Goal: Task Accomplishment & Management: Manage account settings

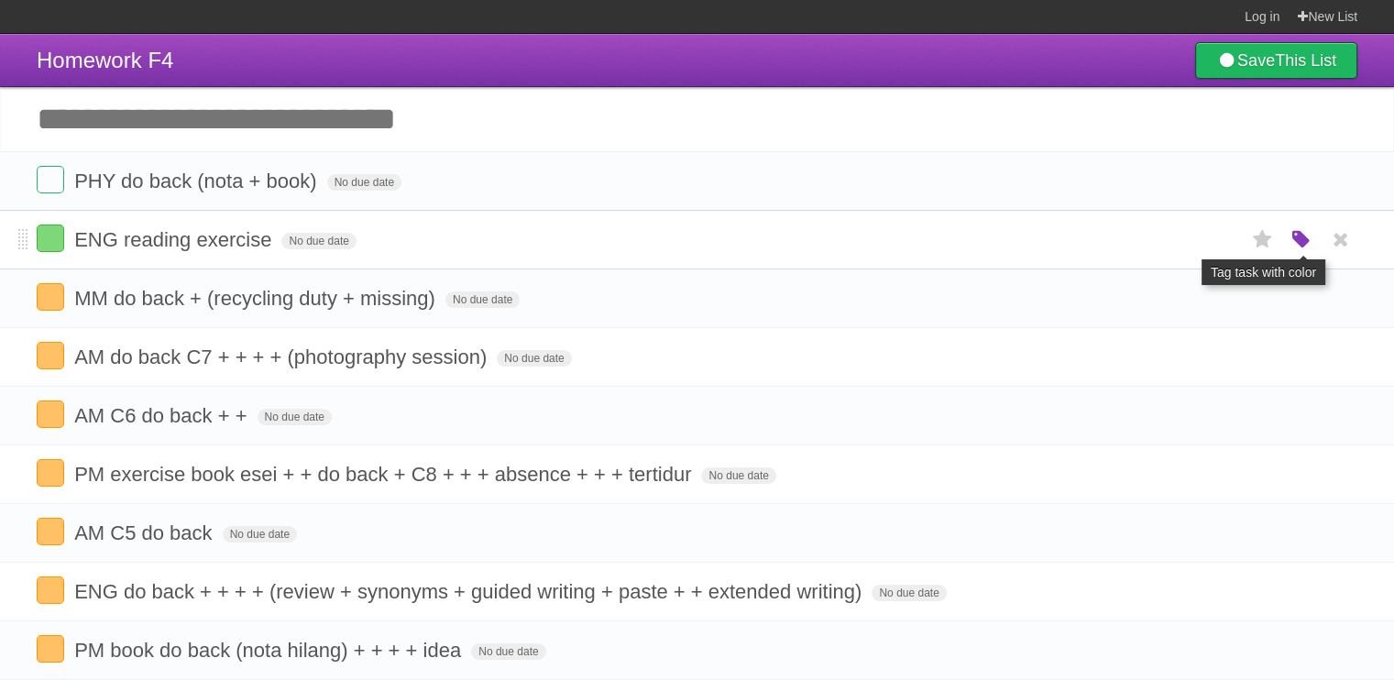
click at [1294, 243] on icon "button" at bounding box center [1302, 240] width 26 height 24
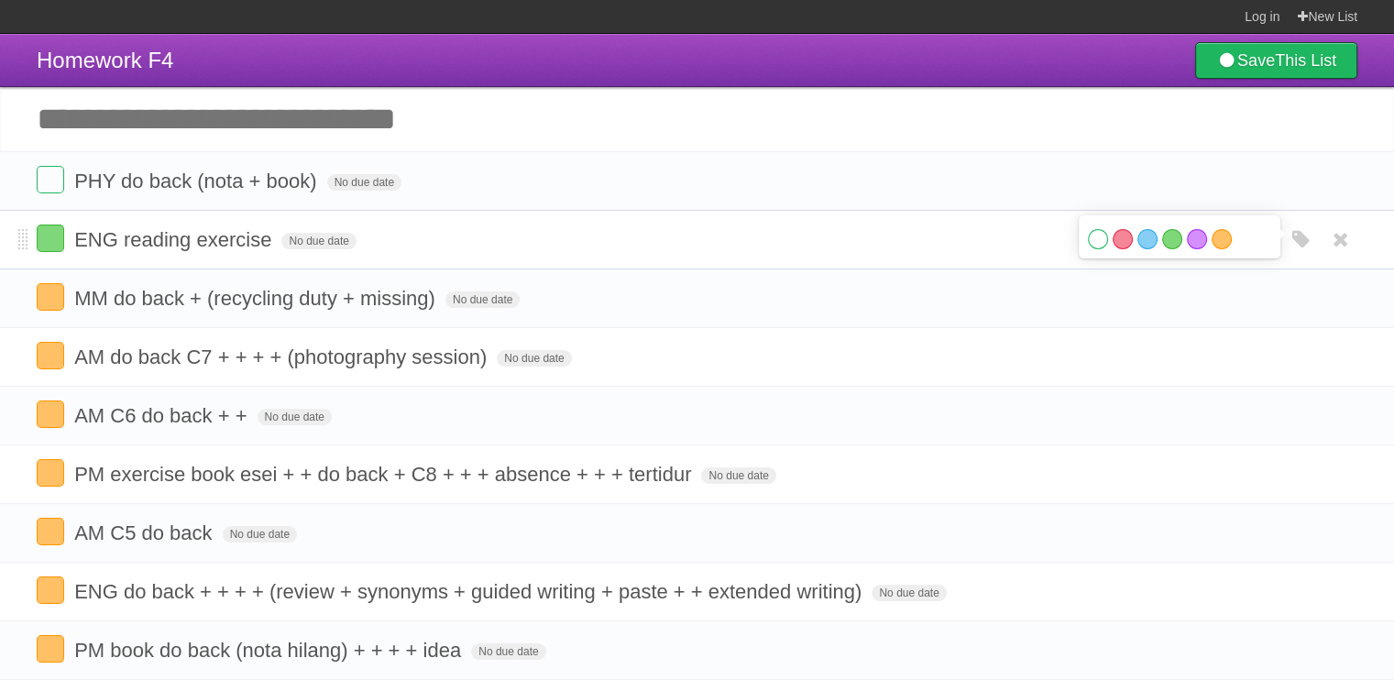
click at [1096, 246] on label "White" at bounding box center [1098, 239] width 20 height 20
click at [267, 237] on span "ENG reading exercise" at bounding box center [175, 239] width 202 height 23
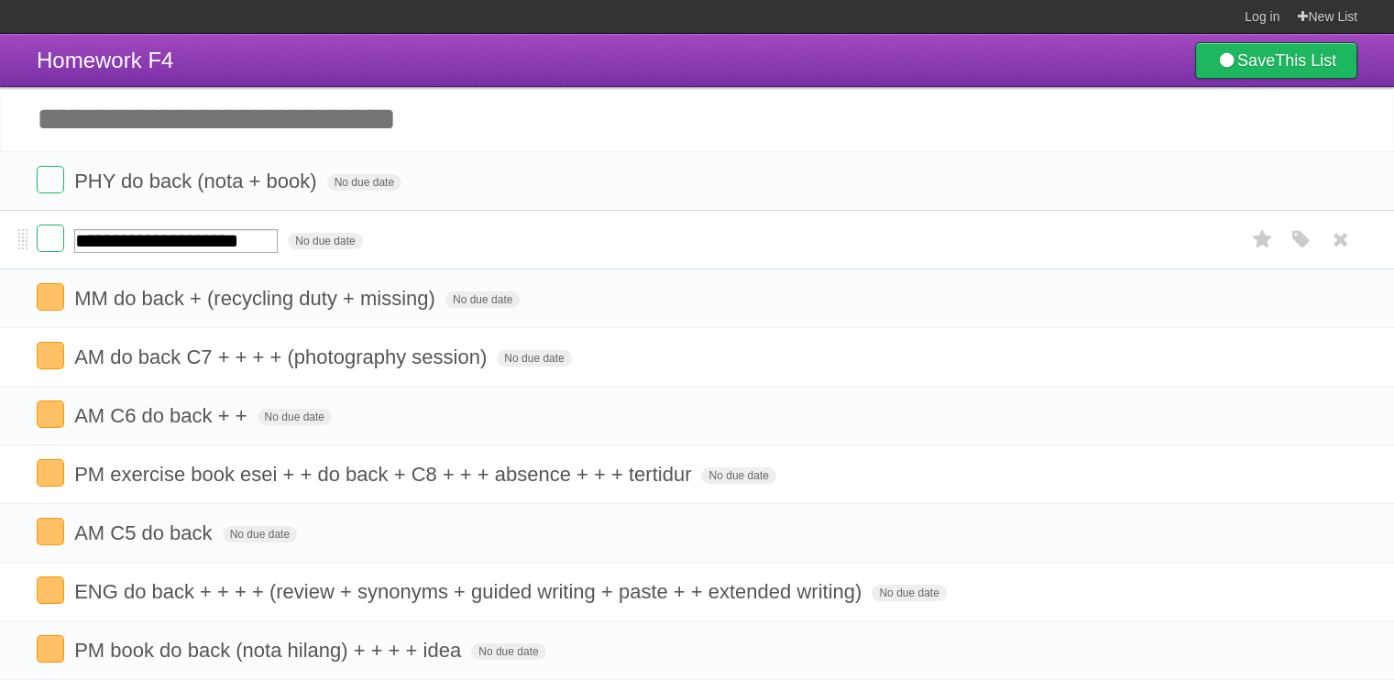
click at [278, 241] on input "**********" at bounding box center [176, 241] width 204 height 24
click at [189, 245] on input "**********" at bounding box center [199, 240] width 250 height 25
type input "**********"
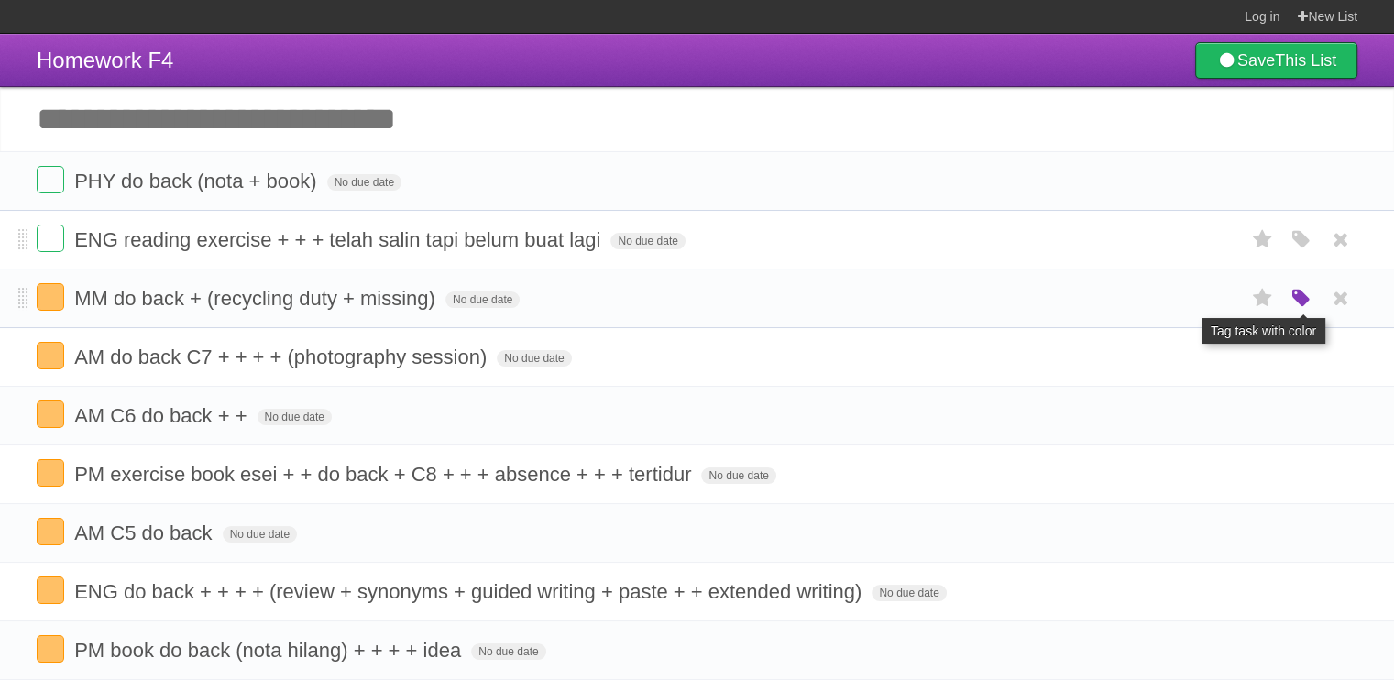
click at [1293, 297] on icon "button" at bounding box center [1302, 299] width 26 height 24
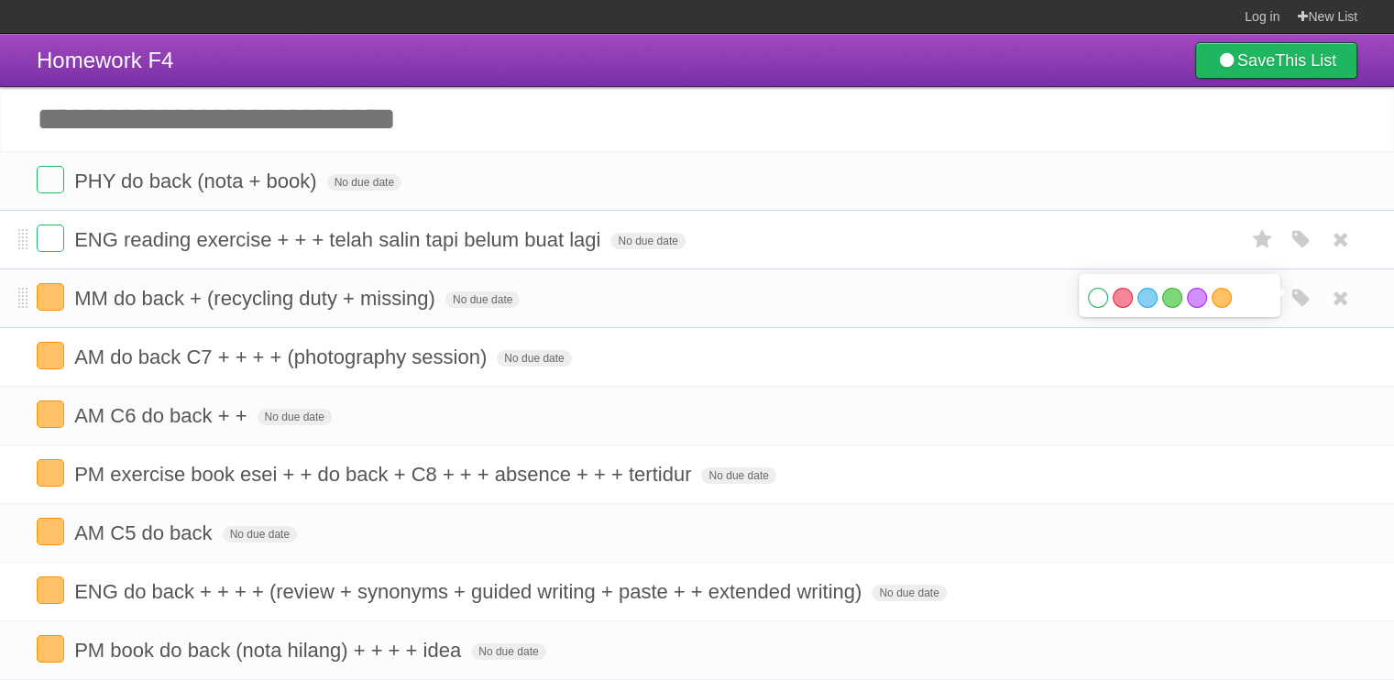
click at [1096, 292] on label "White" at bounding box center [1098, 298] width 20 height 20
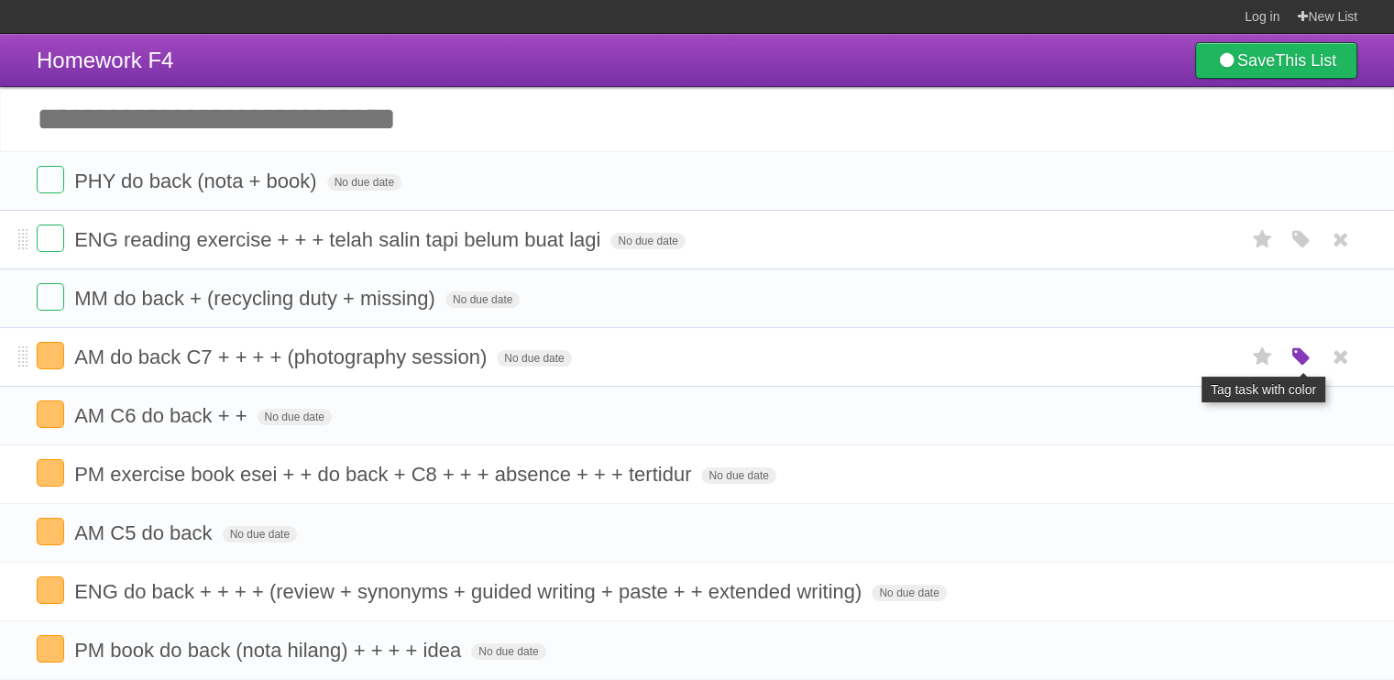
click at [1309, 347] on icon "button" at bounding box center [1302, 358] width 26 height 24
click at [1096, 359] on label "White" at bounding box center [1098, 357] width 20 height 20
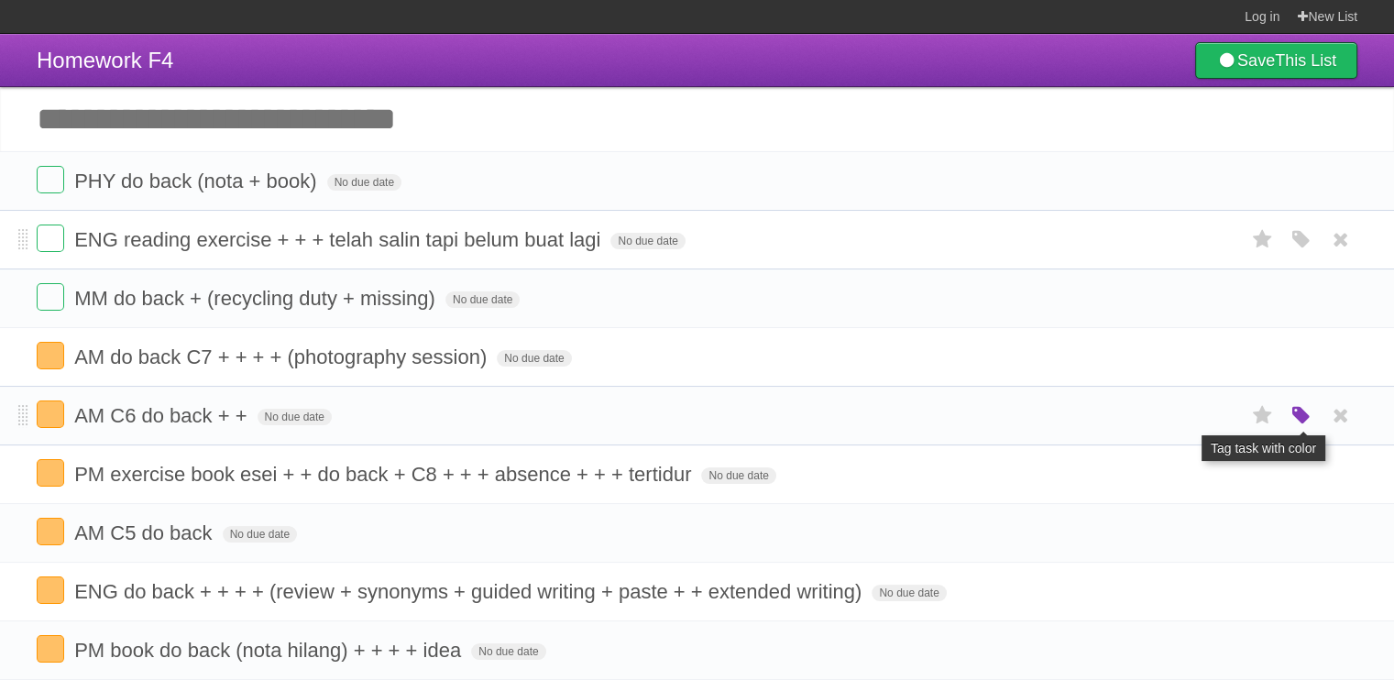
click at [1303, 418] on icon "button" at bounding box center [1302, 416] width 26 height 24
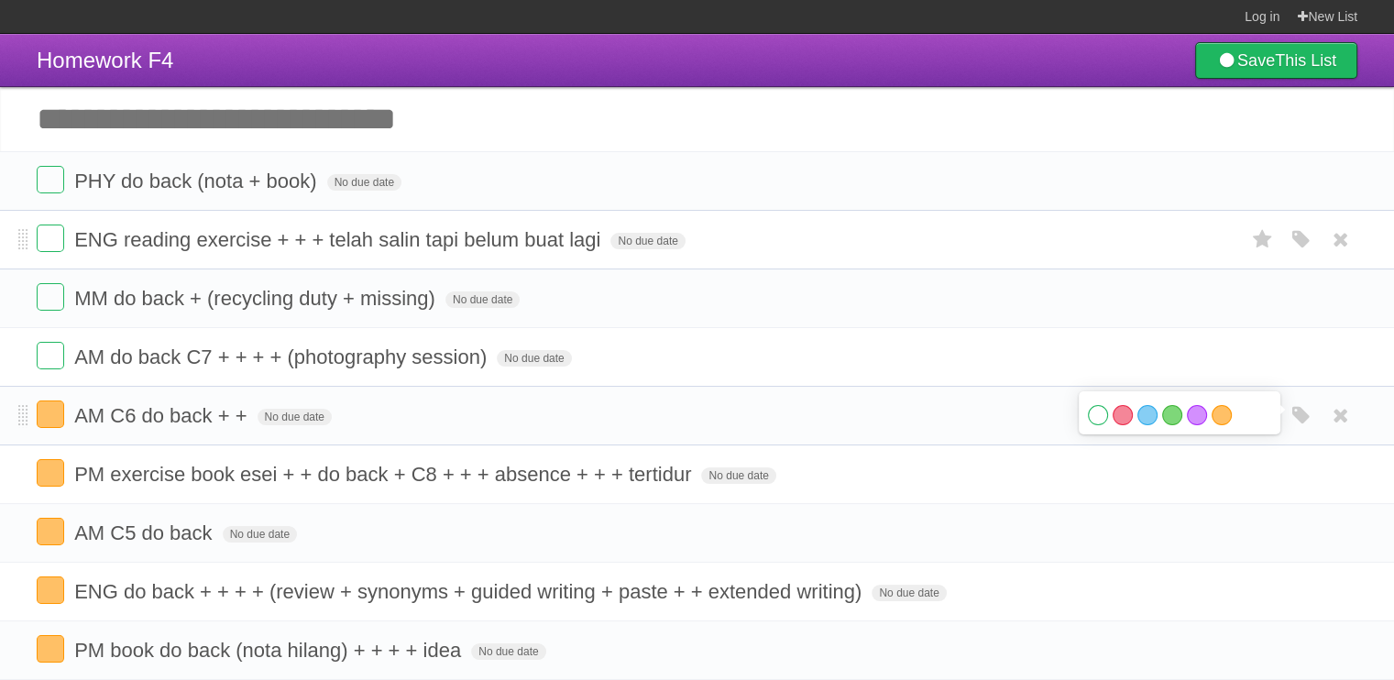
click at [1086, 413] on div "White Red Blue Green Purple Orange" at bounding box center [1180, 412] width 202 height 43
click at [1100, 410] on label "White" at bounding box center [1098, 415] width 20 height 20
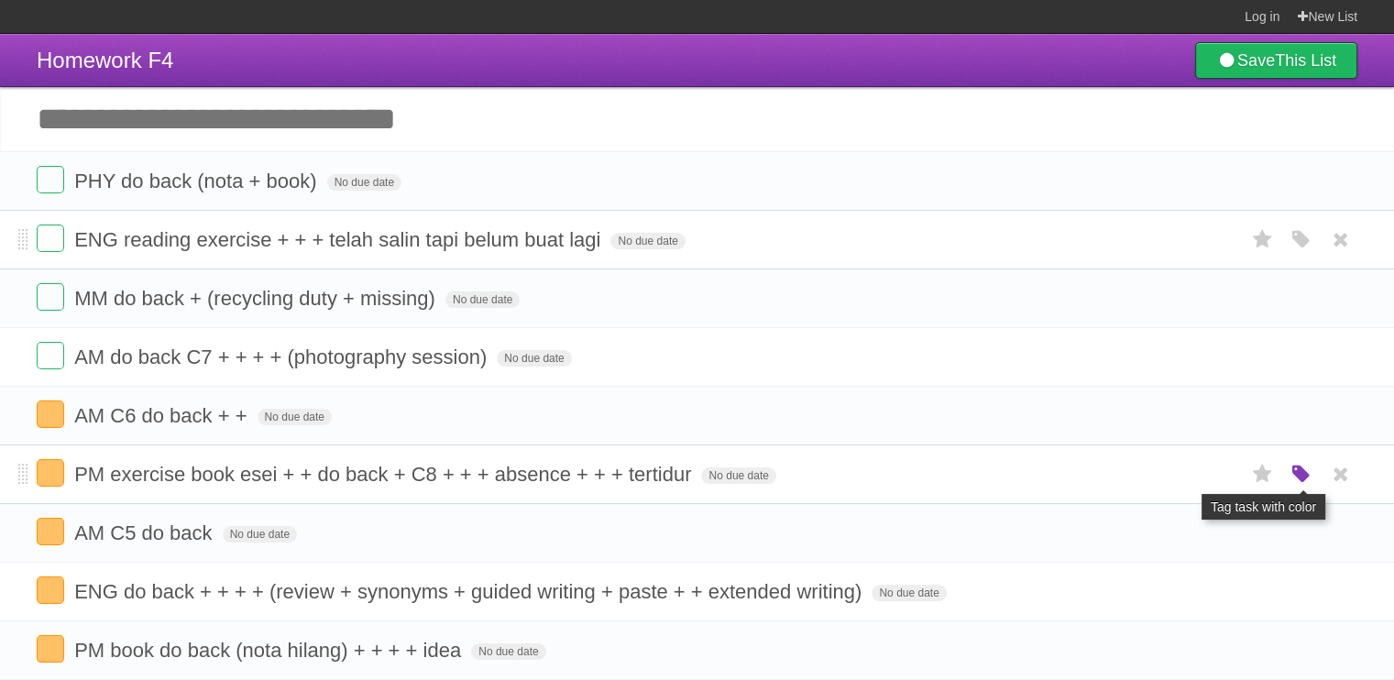
click at [1302, 472] on icon "button" at bounding box center [1302, 475] width 26 height 24
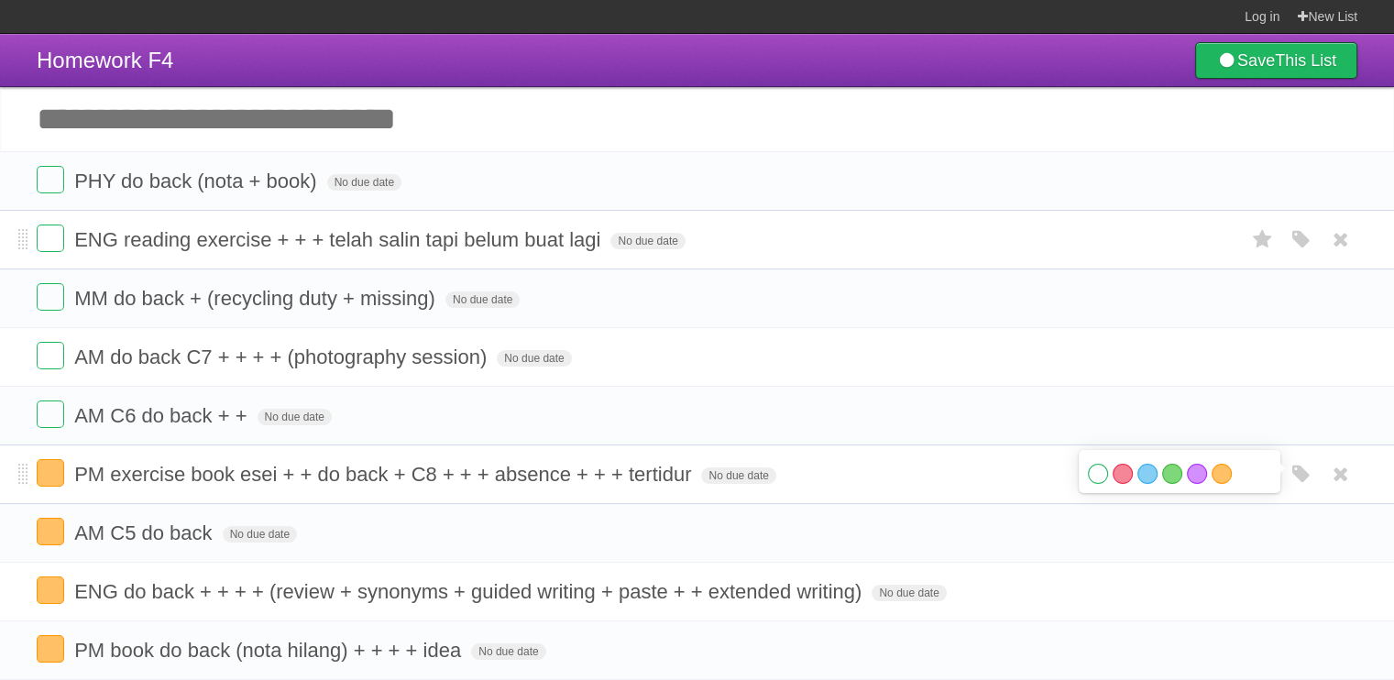
click at [1104, 474] on label "White" at bounding box center [1098, 474] width 20 height 20
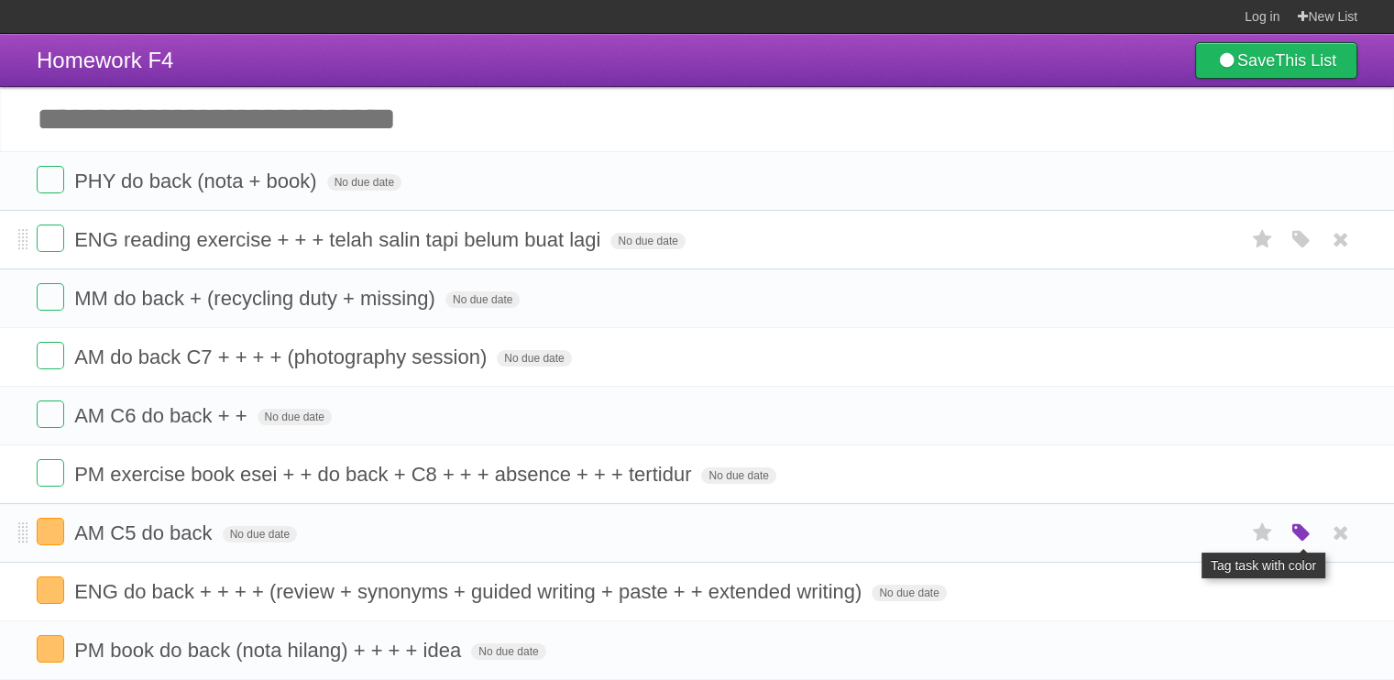
click at [1302, 523] on icon "button" at bounding box center [1302, 534] width 26 height 24
click at [1091, 526] on label "White" at bounding box center [1098, 533] width 20 height 20
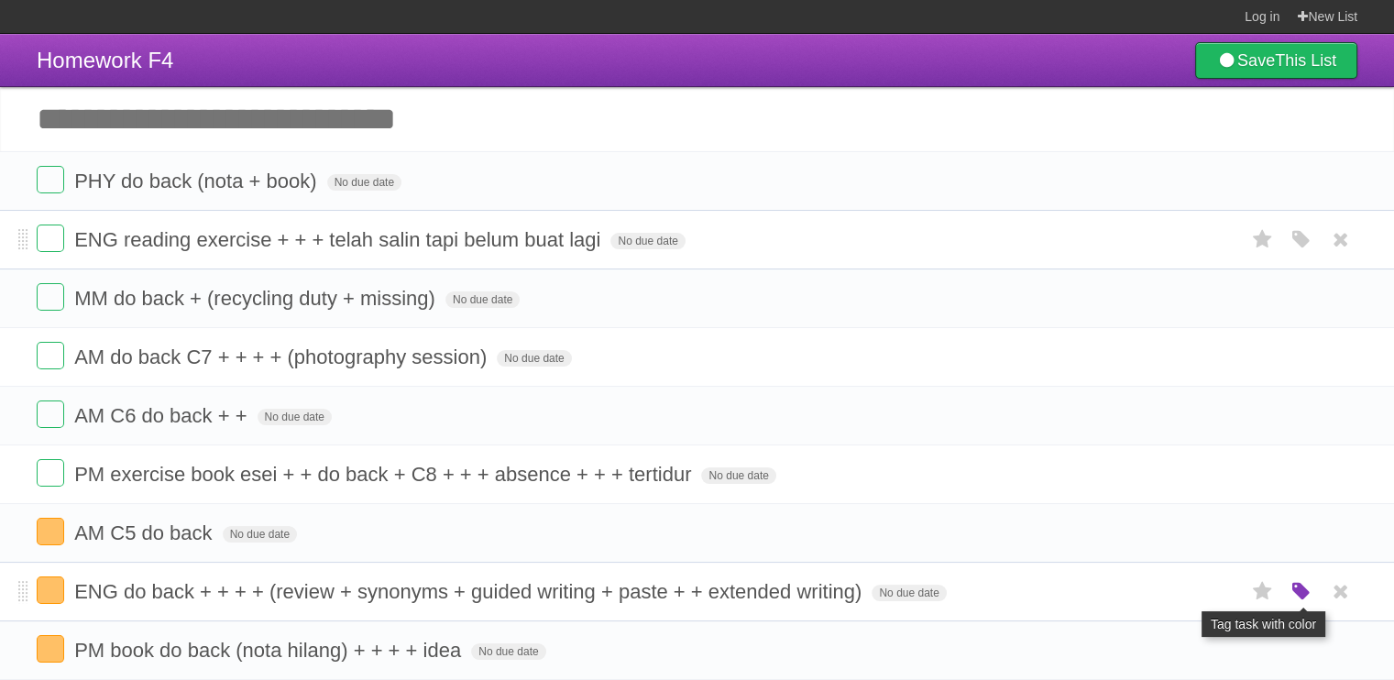
click at [1300, 583] on icon "button" at bounding box center [1302, 592] width 26 height 24
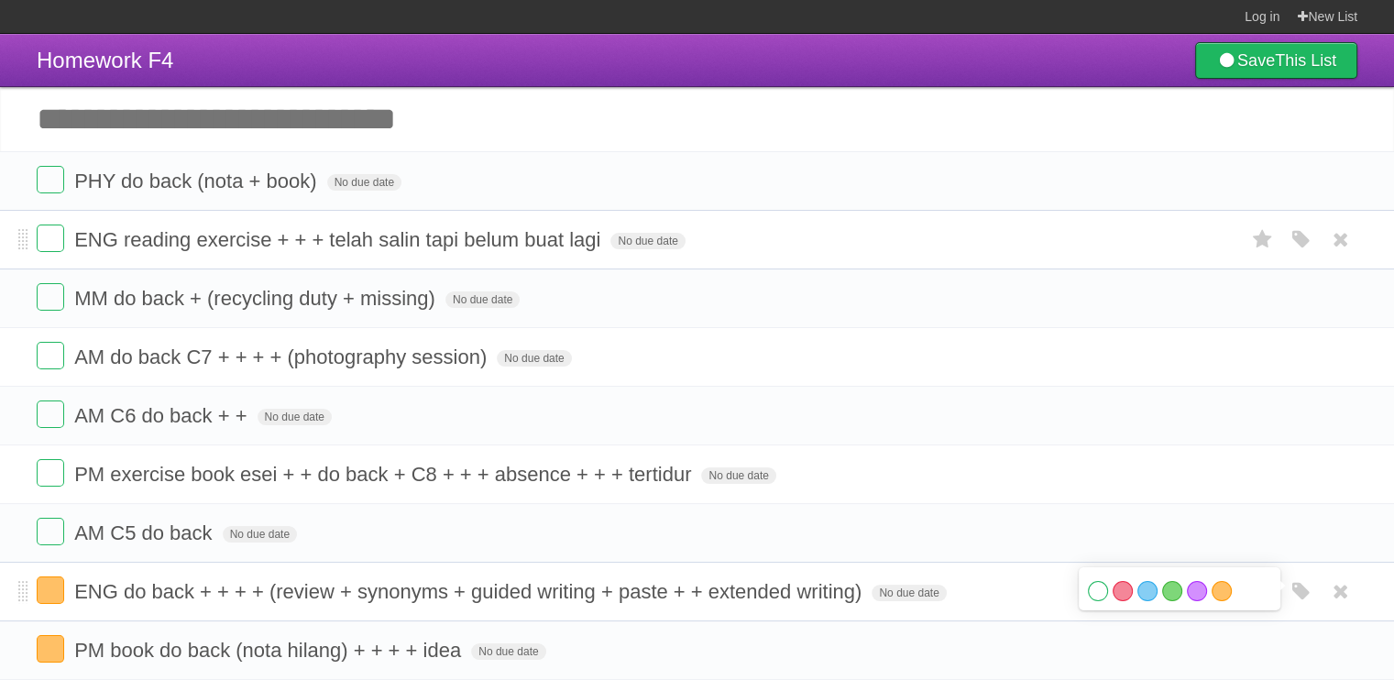
click at [1100, 586] on label "White" at bounding box center [1098, 591] width 20 height 20
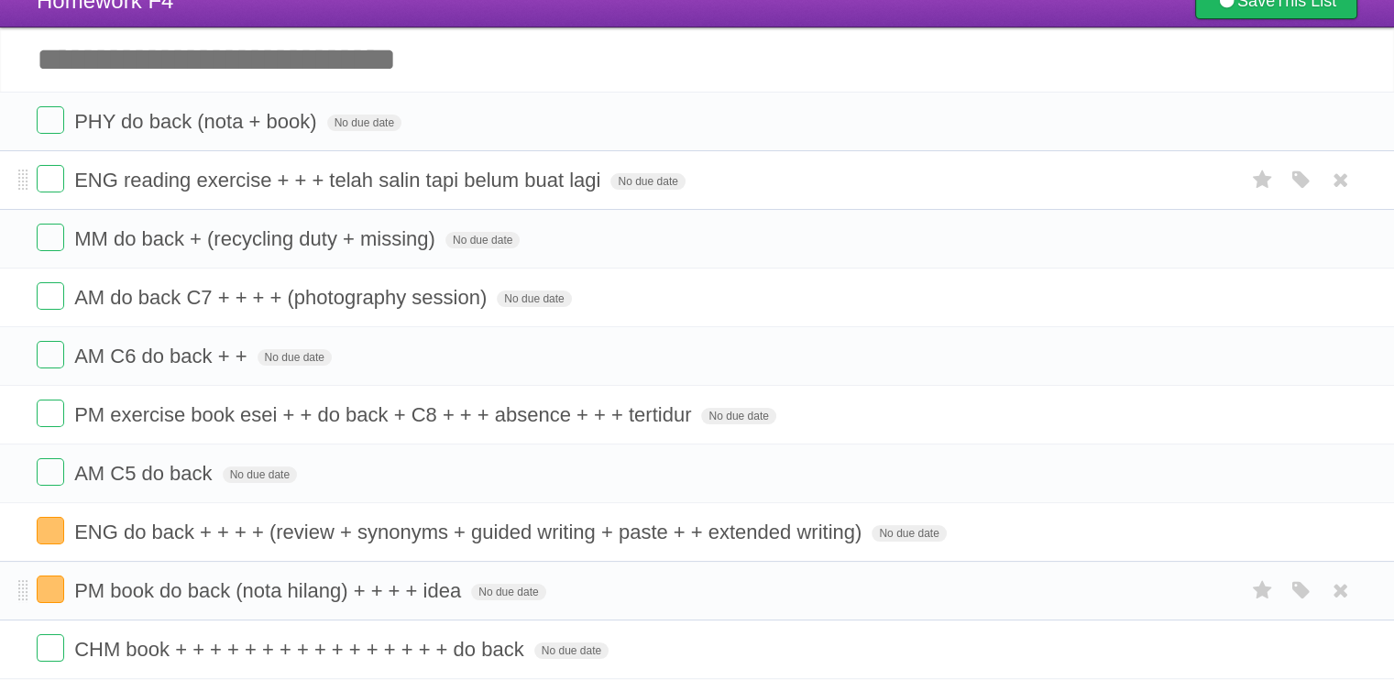
scroll to position [92, 0]
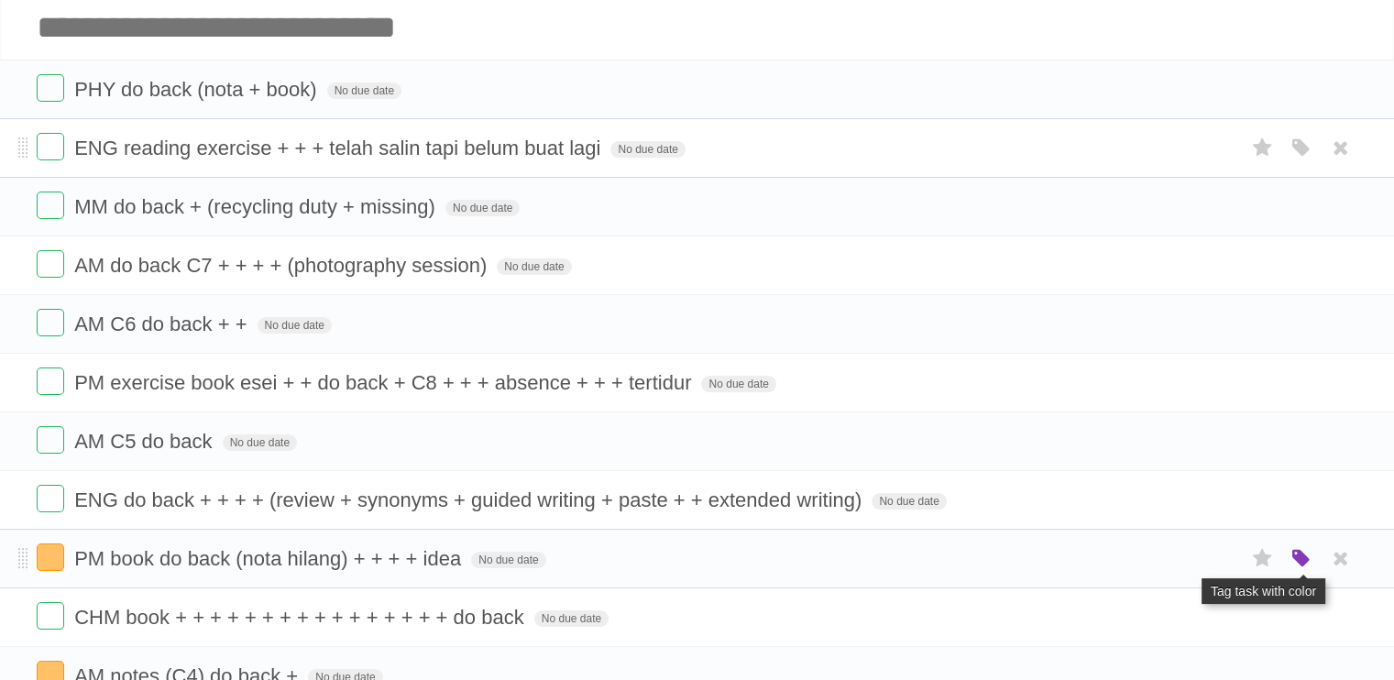
click at [1290, 560] on icon "button" at bounding box center [1302, 559] width 26 height 24
click at [1096, 556] on label "White" at bounding box center [1098, 558] width 20 height 20
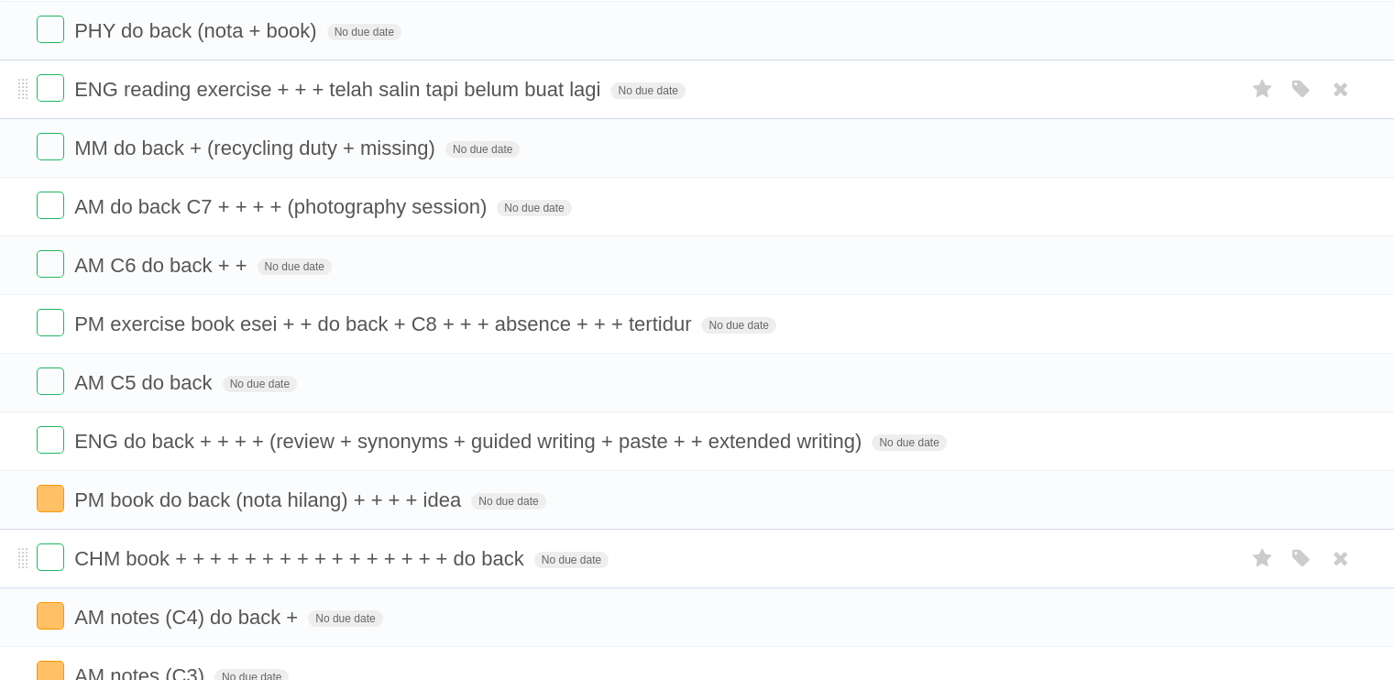
scroll to position [183, 0]
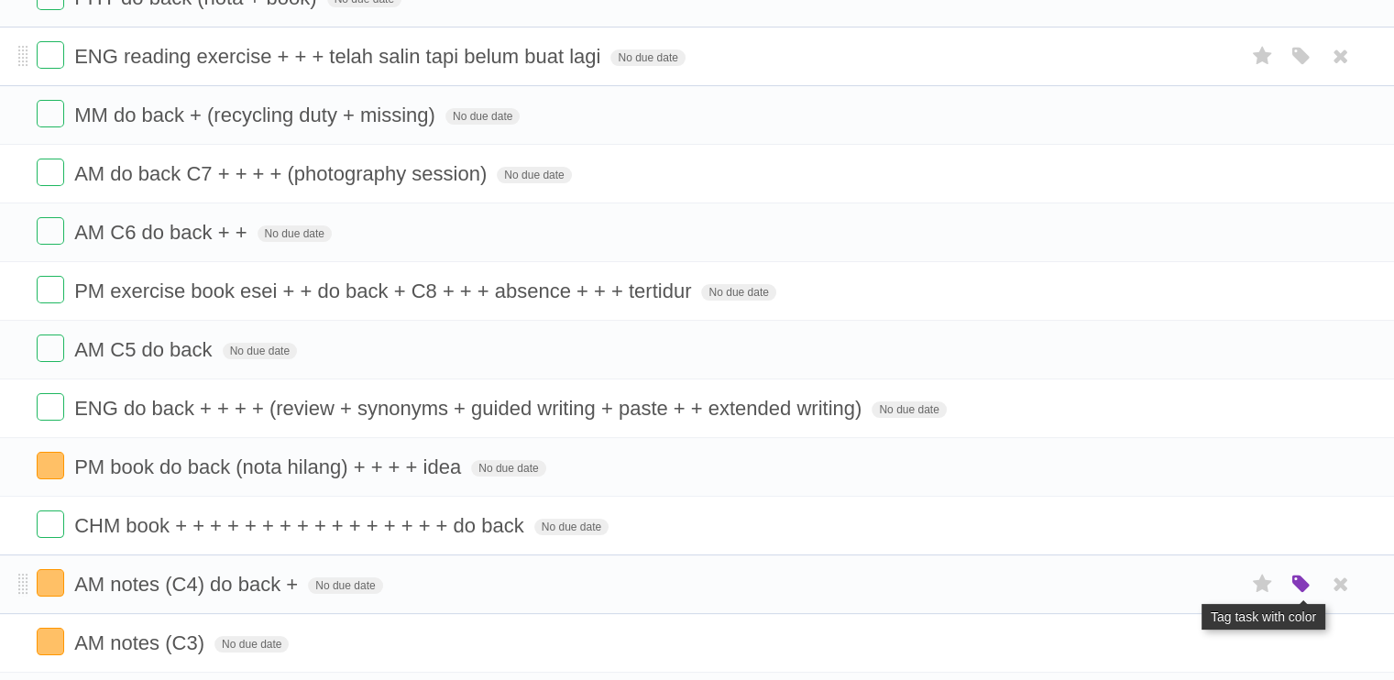
click at [1309, 582] on icon "button" at bounding box center [1302, 585] width 26 height 24
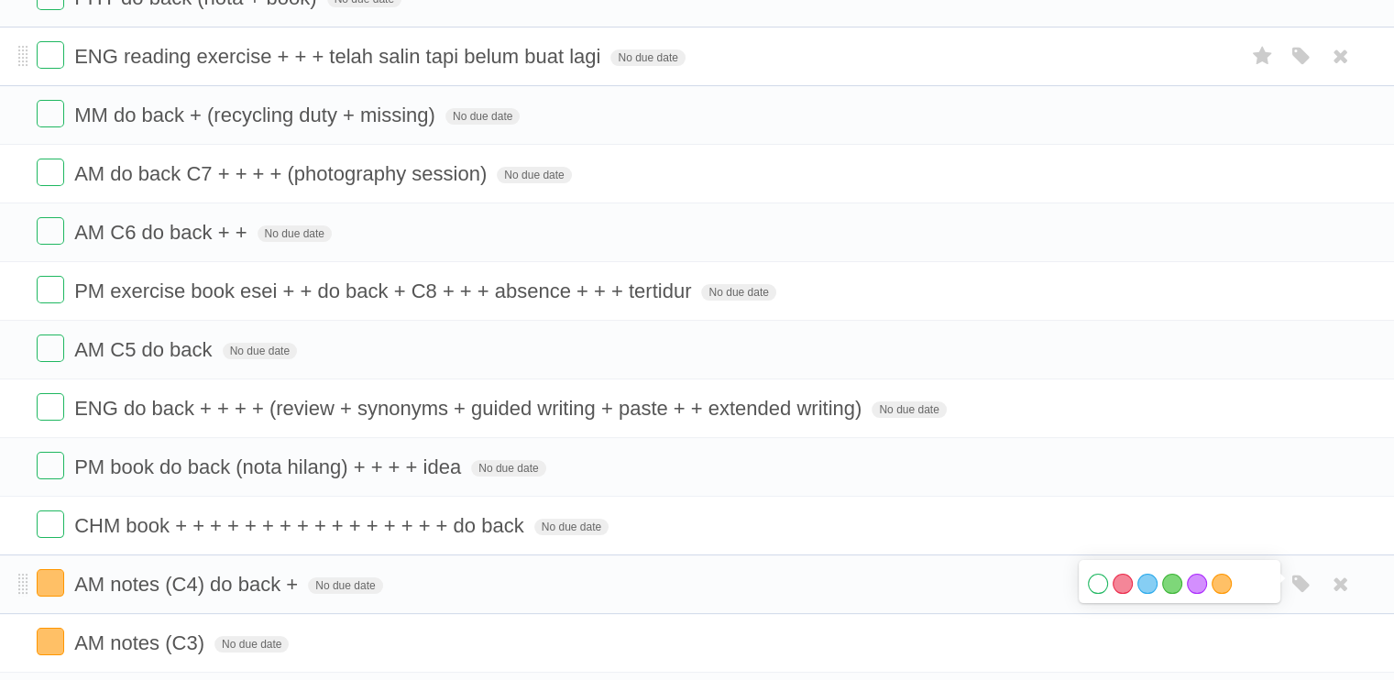
click at [1099, 578] on label "White" at bounding box center [1098, 584] width 20 height 20
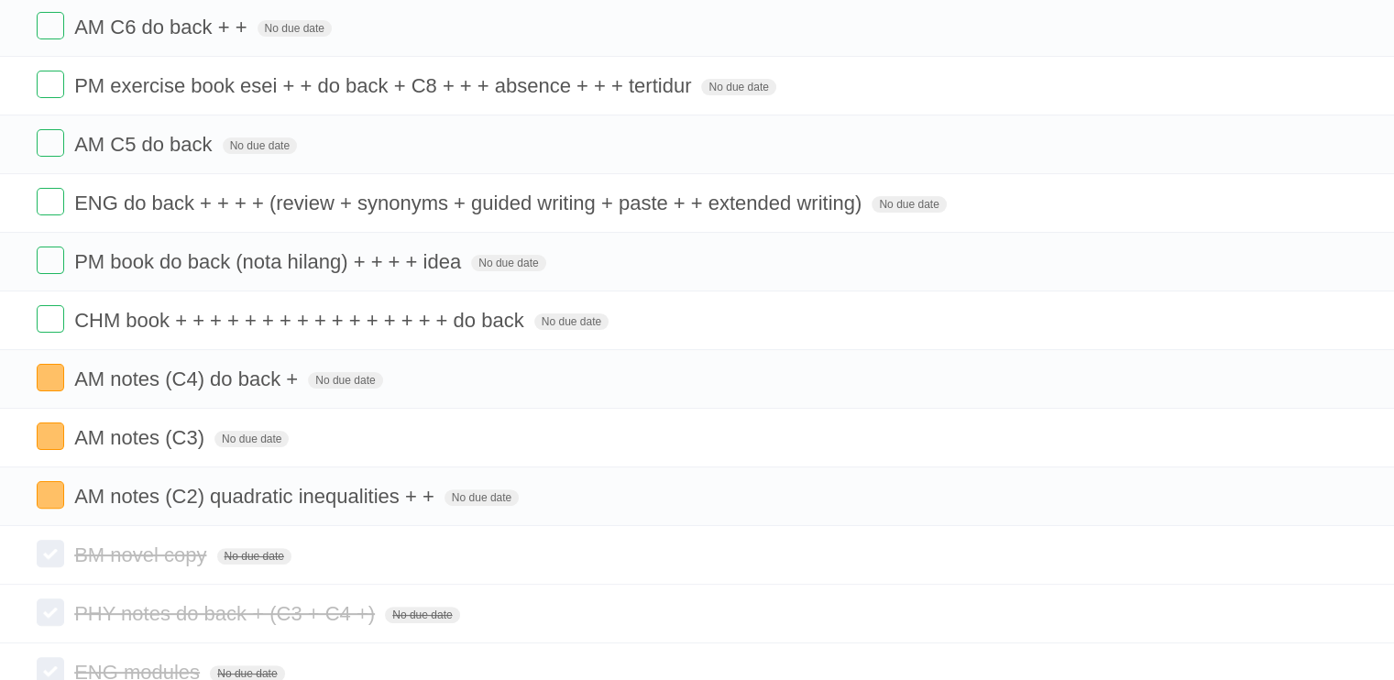
scroll to position [528, 0]
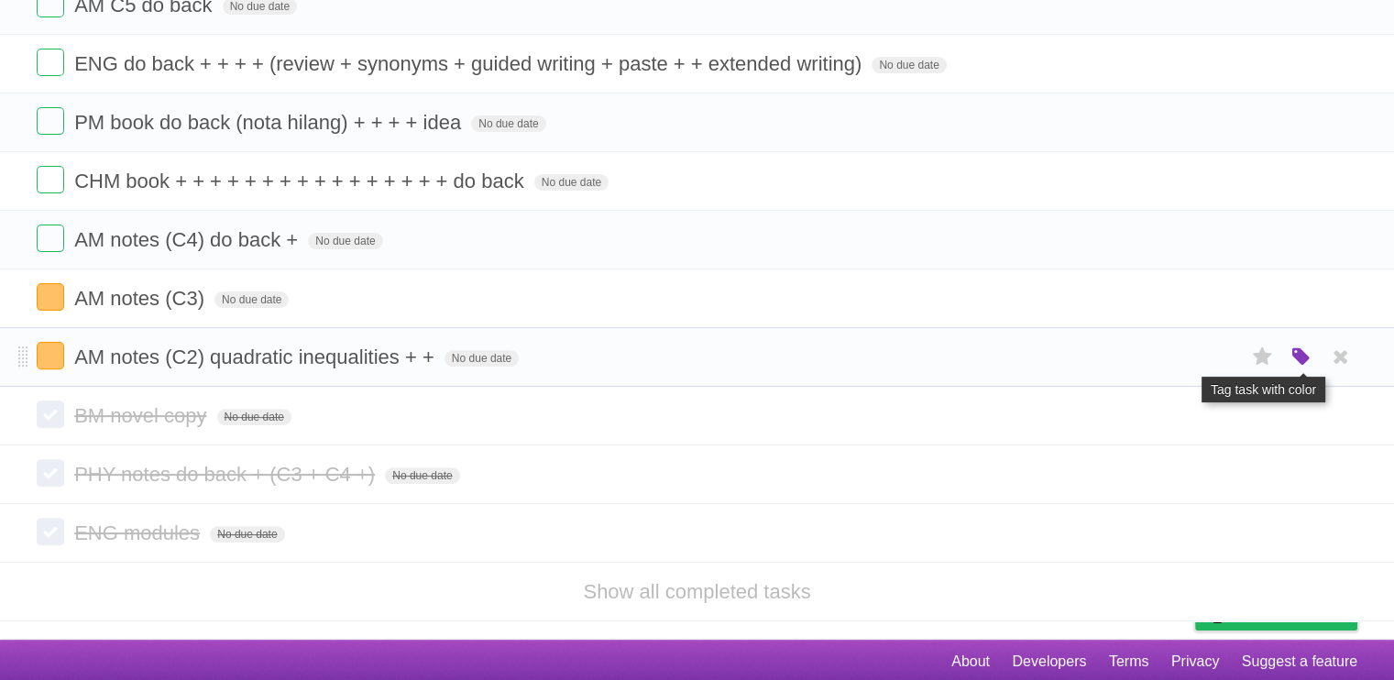
click at [1299, 356] on icon "button" at bounding box center [1302, 358] width 26 height 24
click at [1095, 351] on label "White" at bounding box center [1098, 357] width 20 height 20
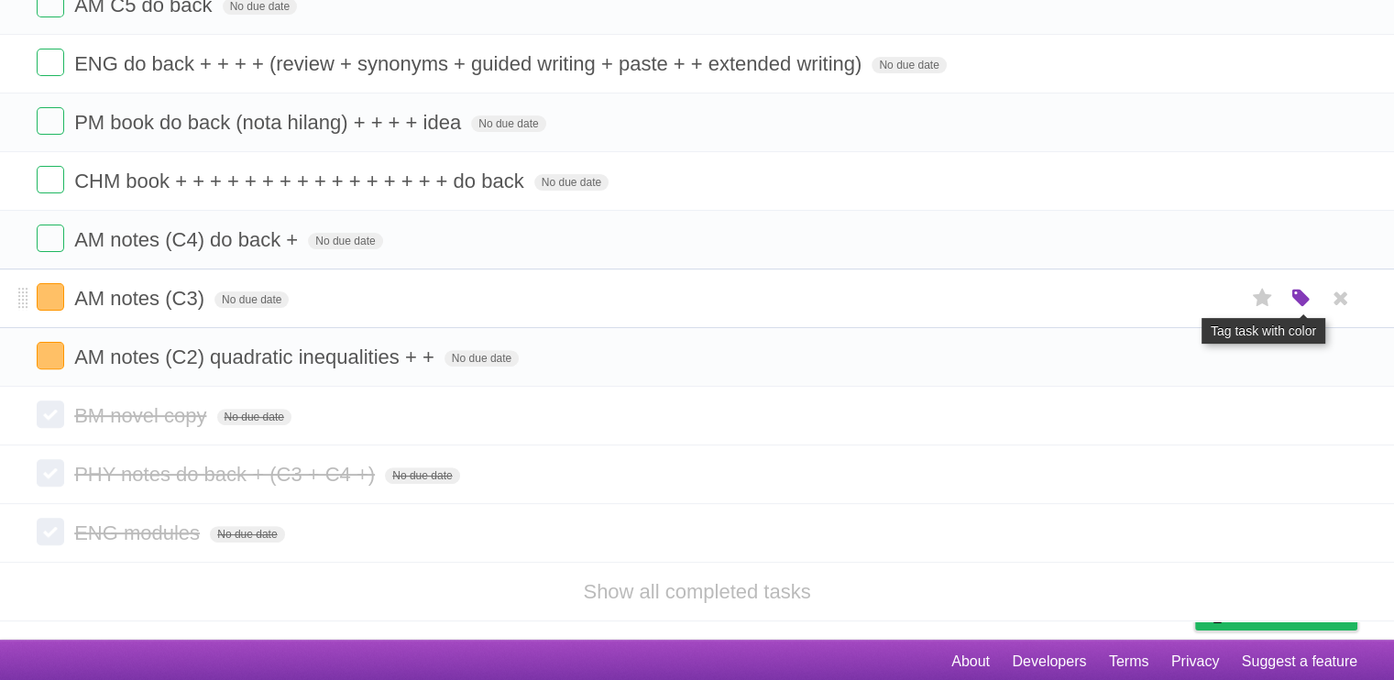
click at [1294, 294] on icon "button" at bounding box center [1302, 299] width 26 height 24
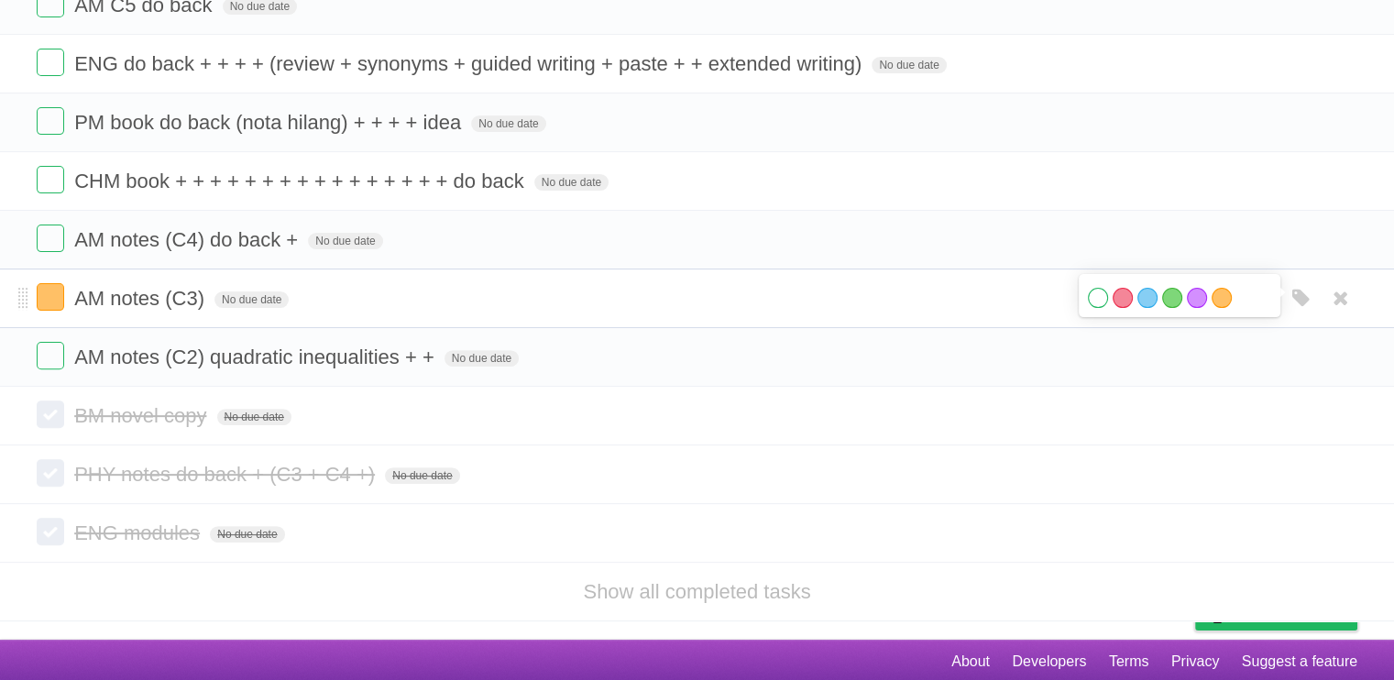
click at [1090, 291] on label "White" at bounding box center [1098, 298] width 20 height 20
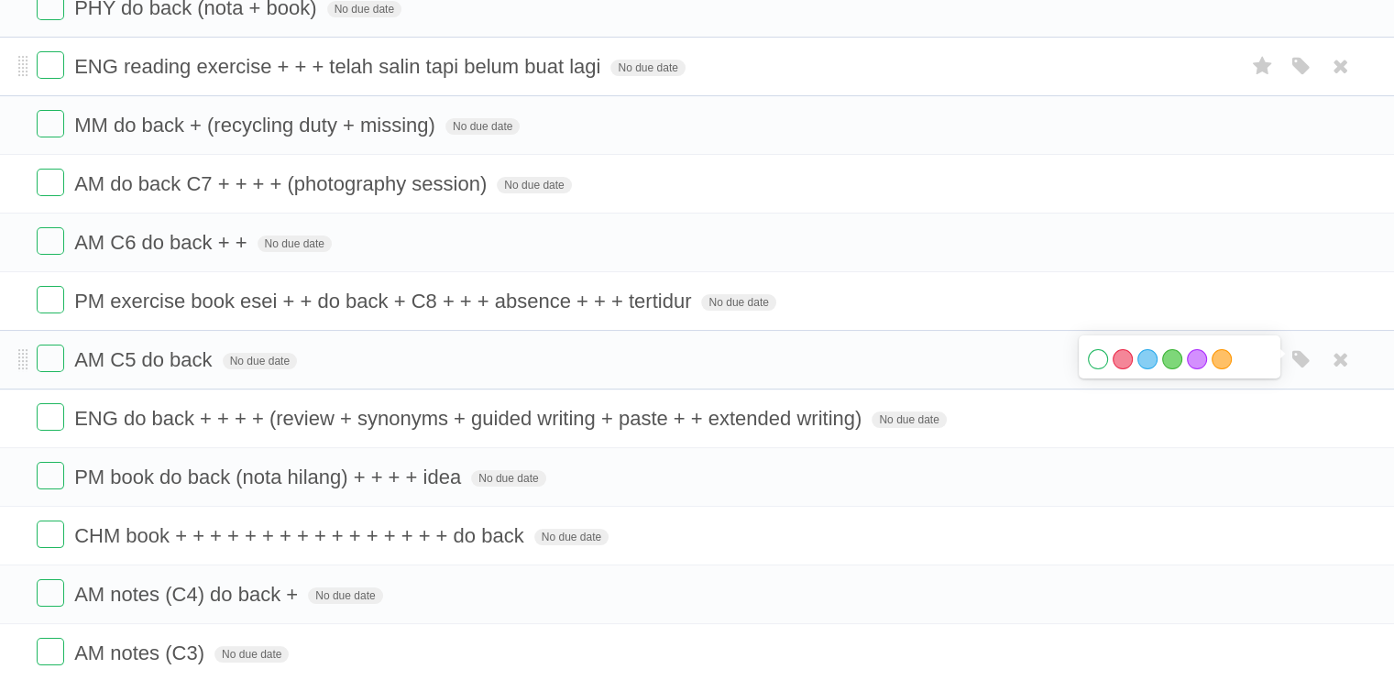
scroll to position [0, 0]
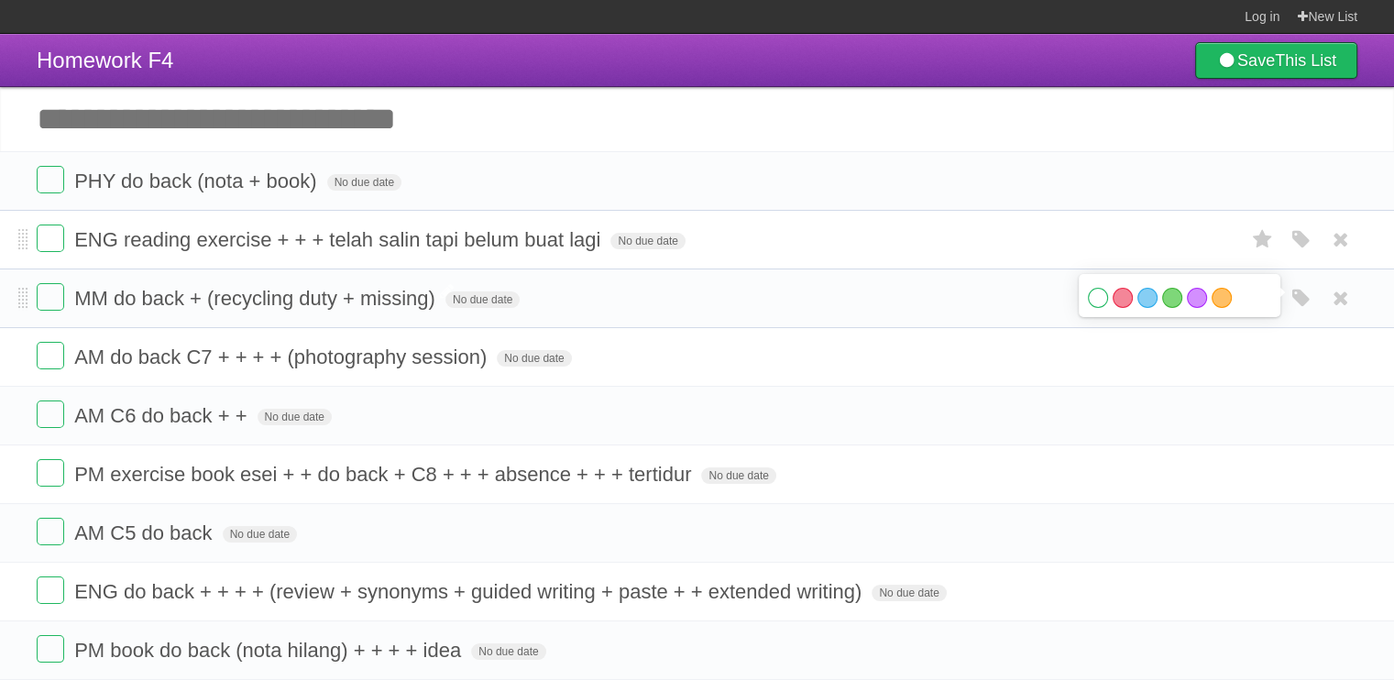
click at [433, 299] on span "MM do back + (recycling duty + missing)" at bounding box center [257, 298] width 366 height 23
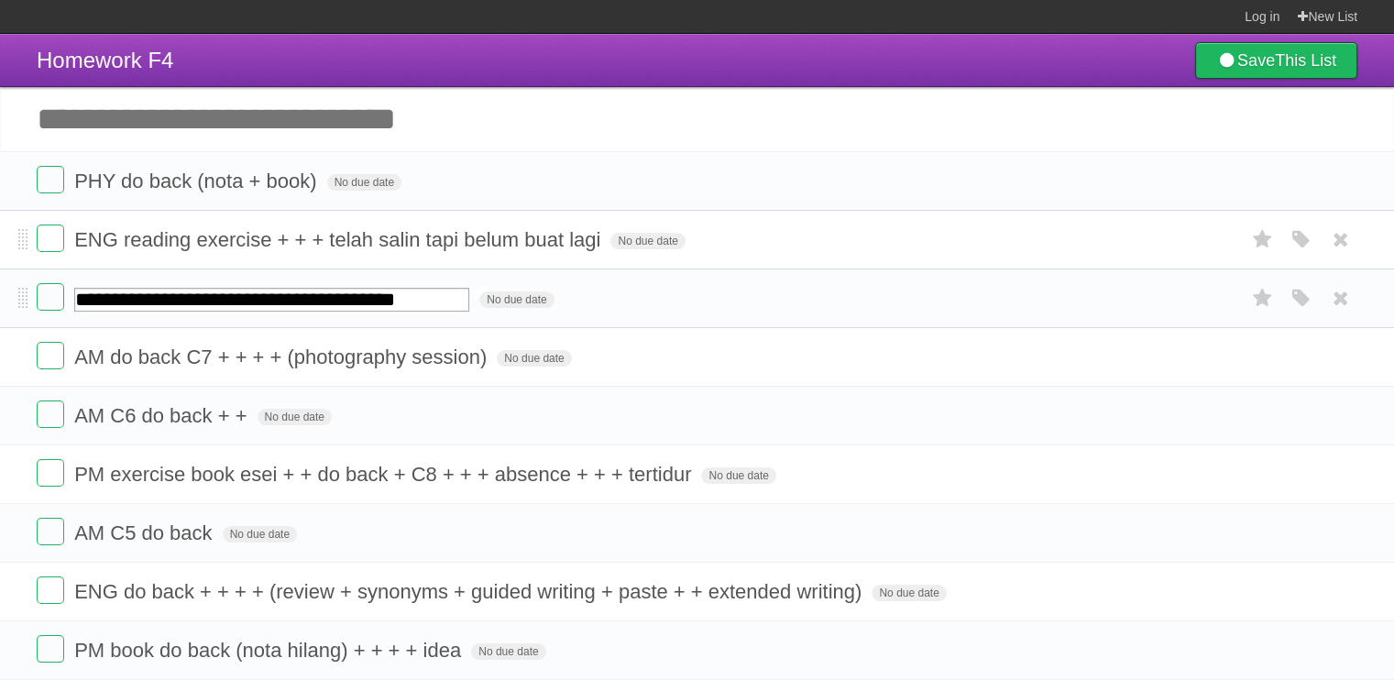
click at [434, 299] on input "**********" at bounding box center [271, 300] width 395 height 24
click at [429, 296] on input "**********" at bounding box center [271, 300] width 395 height 24
type input "**********"
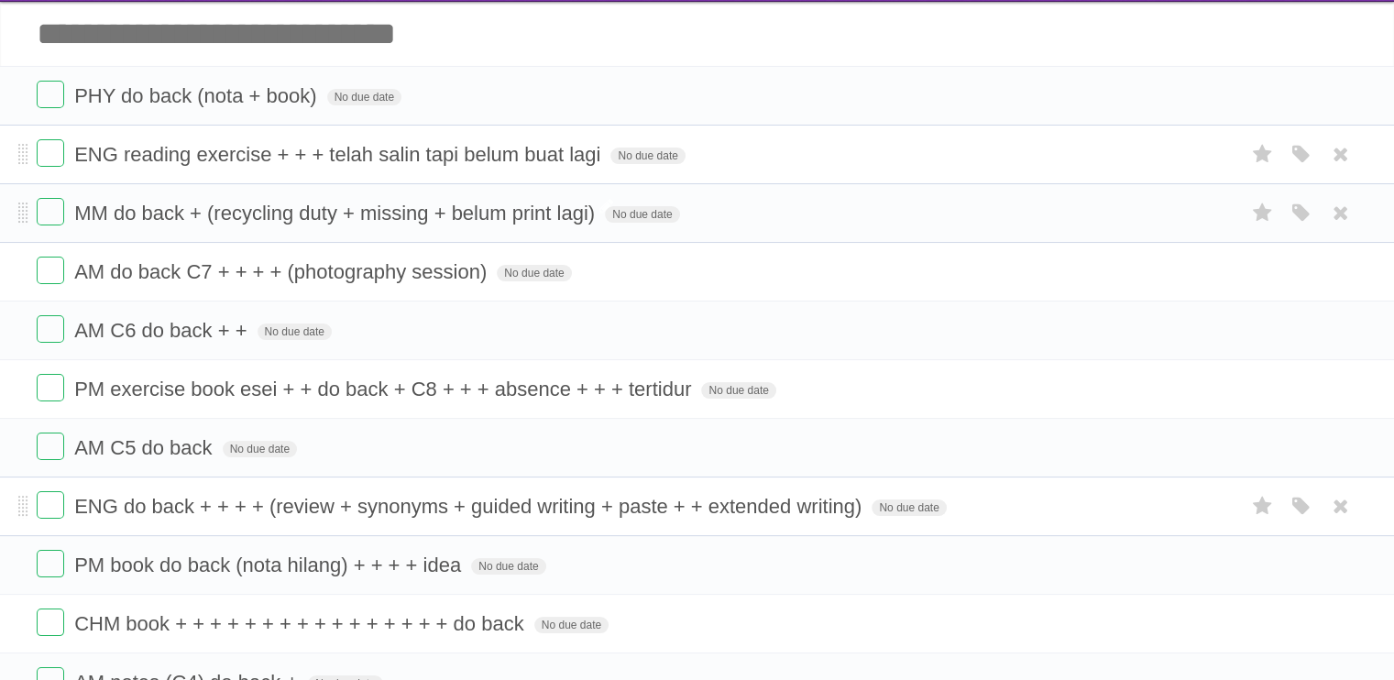
scroll to position [0, 0]
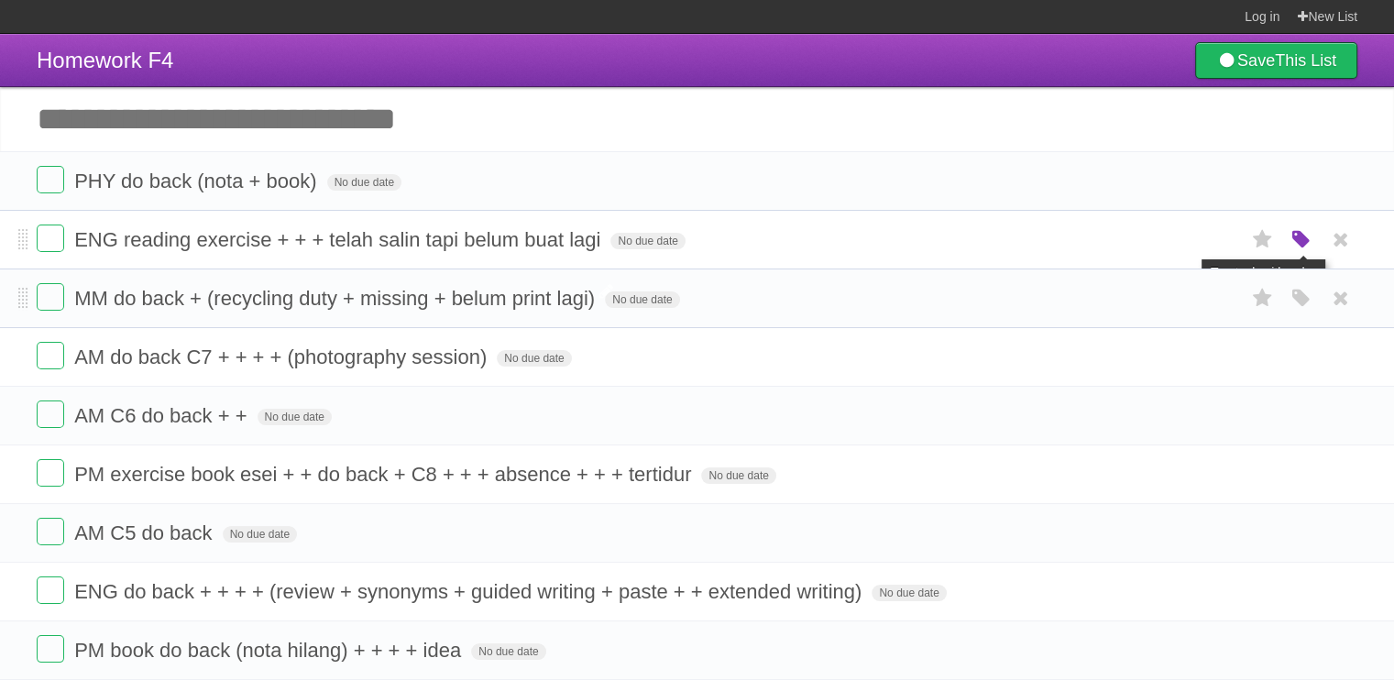
click at [1296, 237] on icon "button" at bounding box center [1302, 240] width 26 height 24
click at [1177, 241] on label "Green" at bounding box center [1172, 239] width 20 height 20
click at [1216, 237] on label "Orange" at bounding box center [1222, 239] width 20 height 20
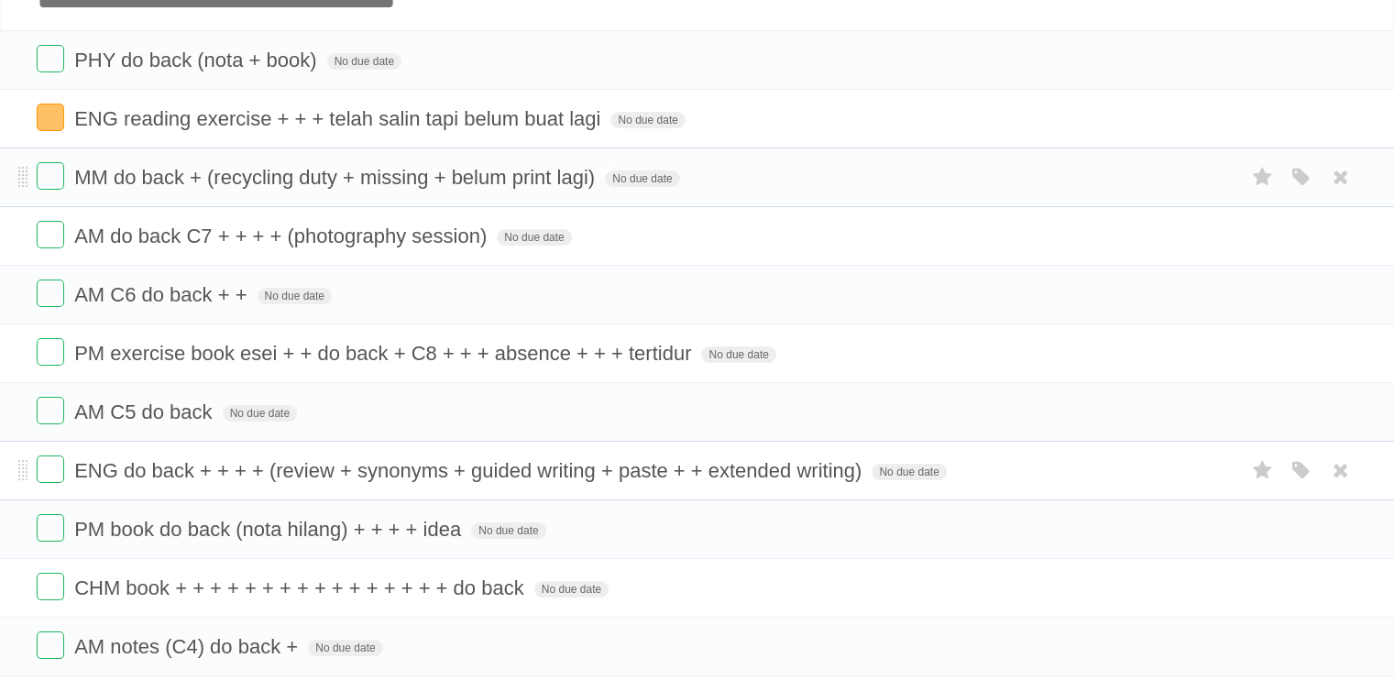
scroll to position [183, 0]
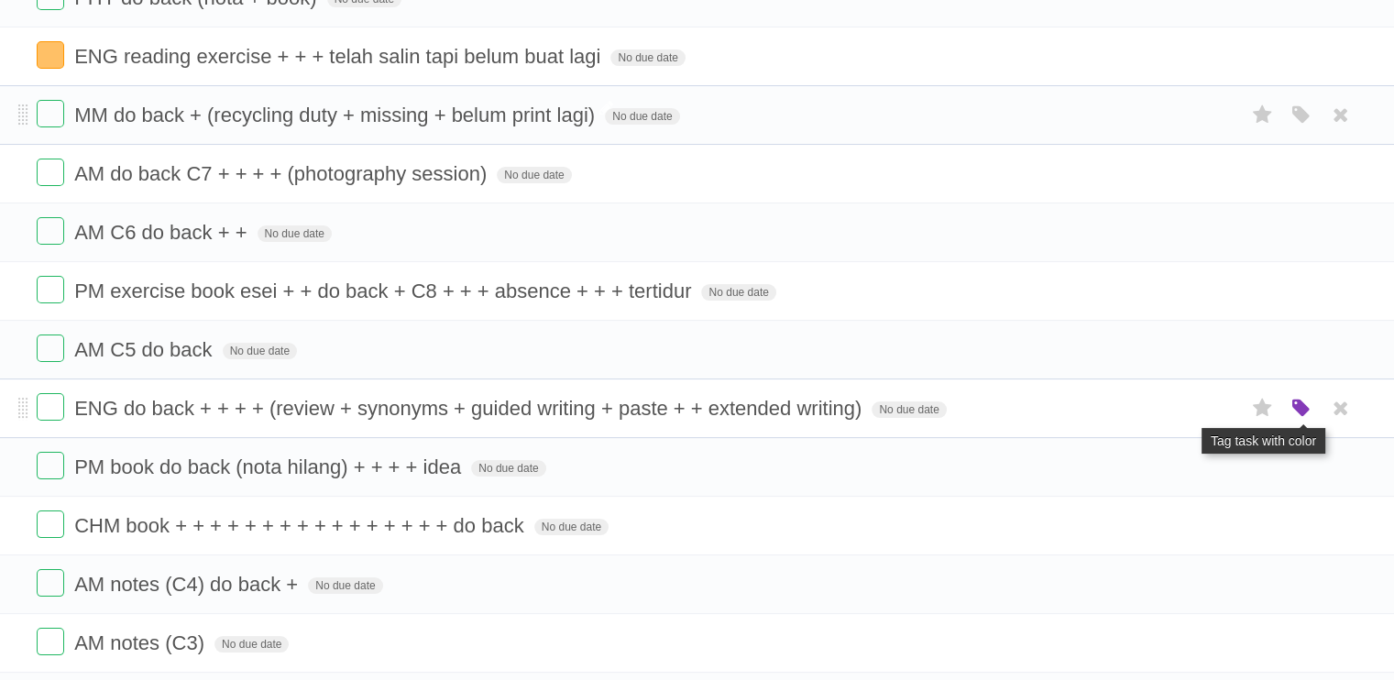
click at [1307, 410] on icon "button" at bounding box center [1302, 409] width 26 height 24
click at [1212, 409] on label "Orange" at bounding box center [1222, 408] width 20 height 20
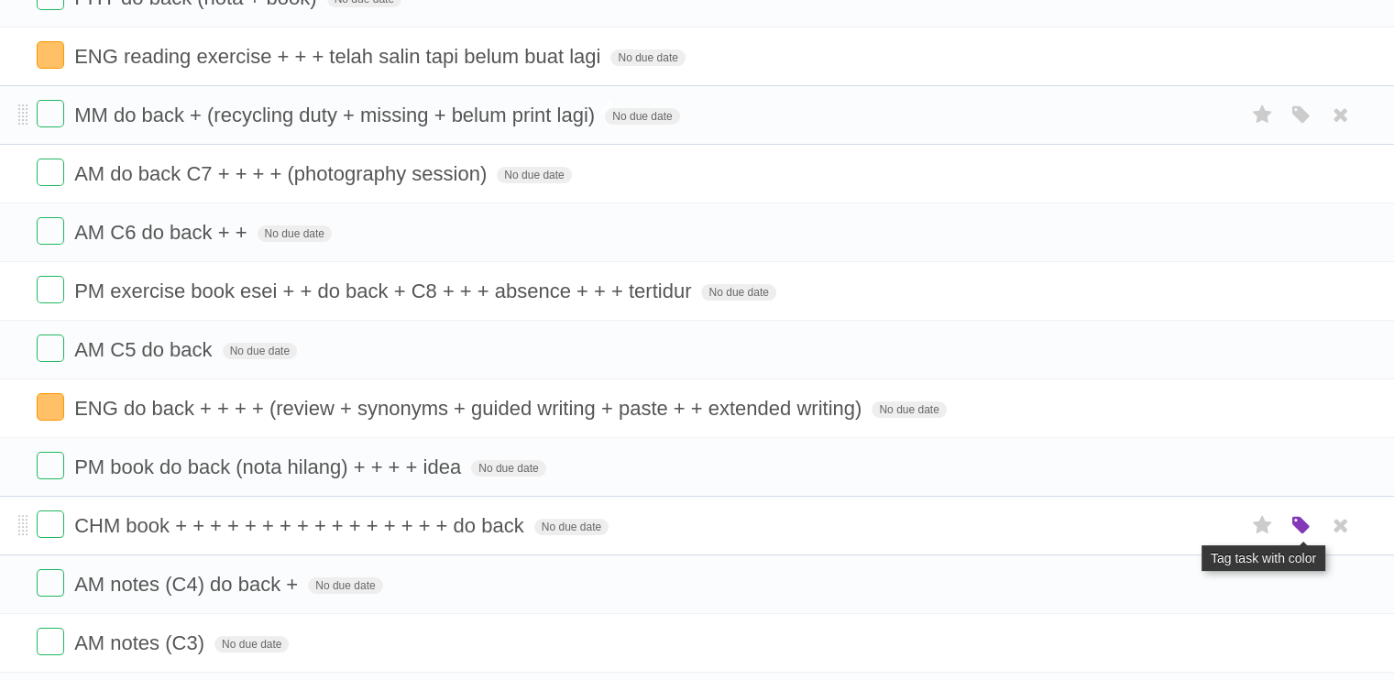
click at [1298, 519] on icon "button" at bounding box center [1302, 526] width 26 height 24
click at [1216, 520] on label "Orange" at bounding box center [1222, 525] width 20 height 20
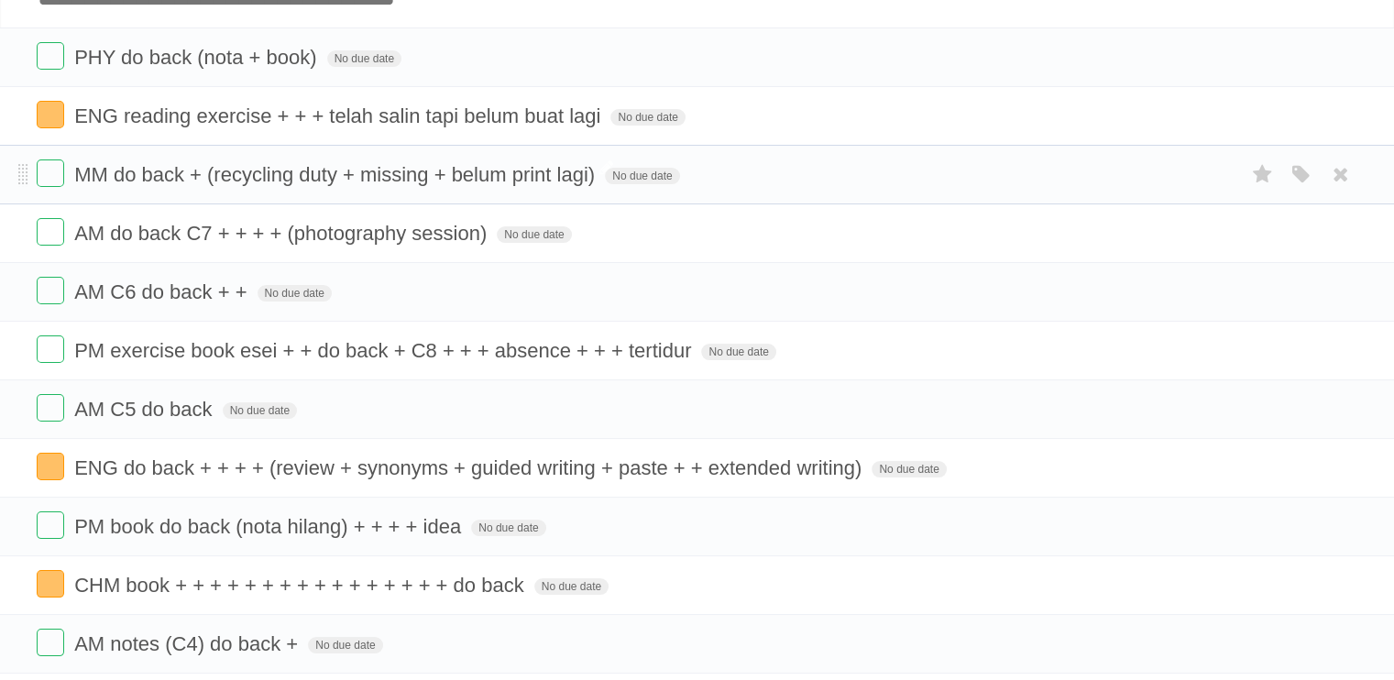
scroll to position [0, 0]
